Goal: Task Accomplishment & Management: Complete application form

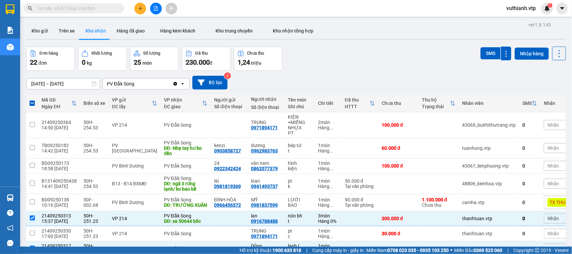
scroll to position [79, 0]
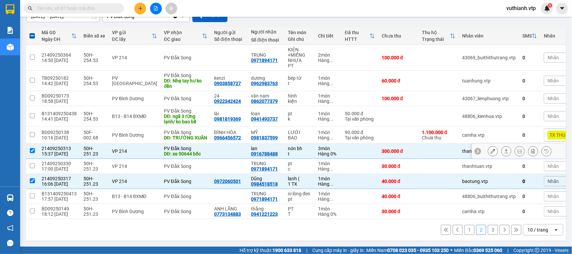
click at [31, 148] on input "checkbox" at bounding box center [32, 150] width 5 height 5
checkbox input "false"
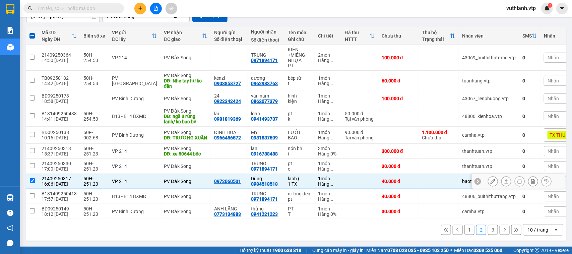
click at [32, 178] on input "checkbox" at bounding box center [32, 180] width 5 height 5
checkbox input "false"
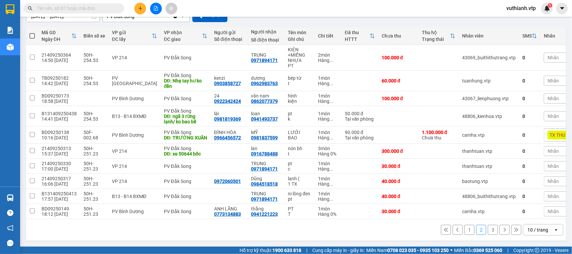
click at [464, 229] on button "1" at bounding box center [469, 230] width 10 height 10
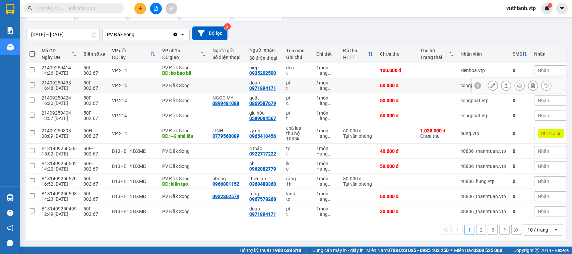
scroll to position [53, 0]
click at [490, 69] on icon at bounding box center [492, 70] width 5 height 5
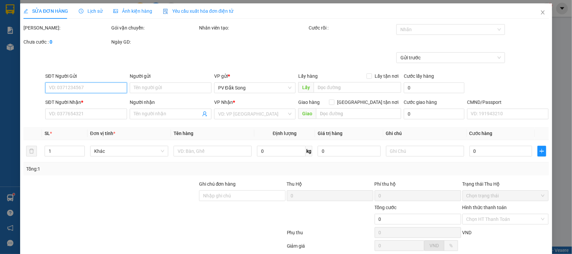
type input "0935202500"
type input "hiệp"
type input "ko bao bể"
type input "2"
type input "100.000"
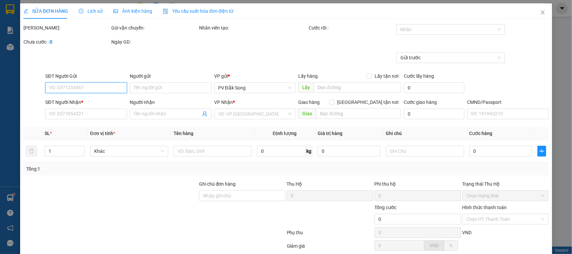
type input "100.000"
type input "5.000"
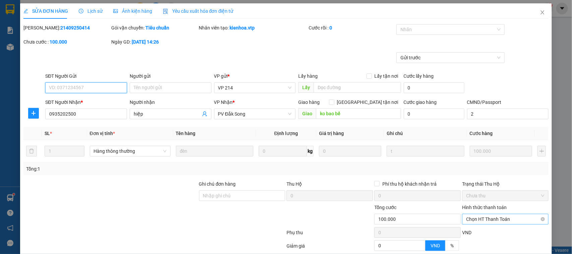
click at [488, 220] on span "Chọn HT Thanh Toán" at bounding box center [505, 219] width 78 height 10
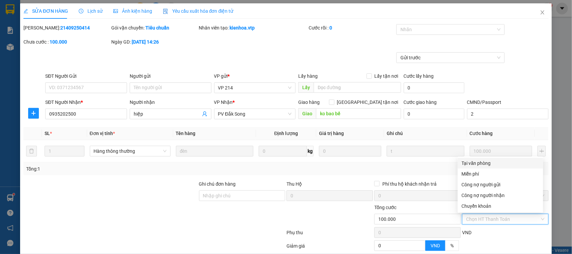
click at [479, 163] on div "Tại văn phòng" at bounding box center [500, 162] width 77 height 7
type input "0"
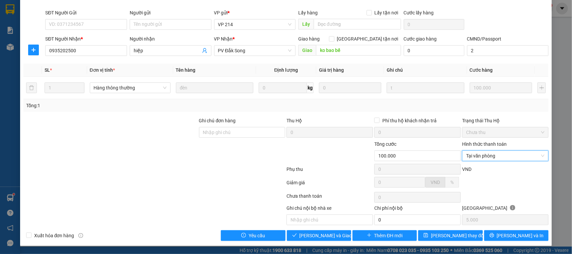
scroll to position [64, 0]
click at [317, 241] on button "[PERSON_NAME] và Giao hàng" at bounding box center [319, 235] width 64 height 11
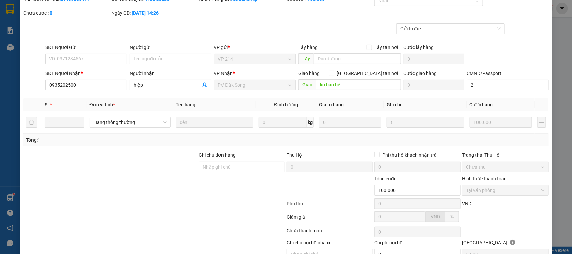
scroll to position [0, 0]
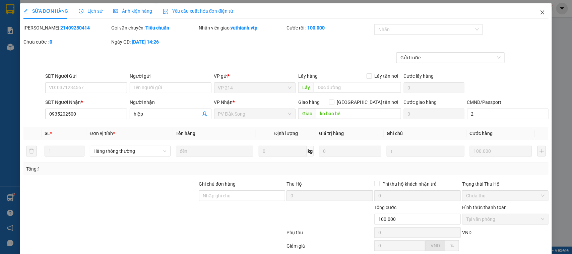
click at [540, 10] on icon "close" at bounding box center [542, 12] width 5 height 5
